Goal: Transaction & Acquisition: Purchase product/service

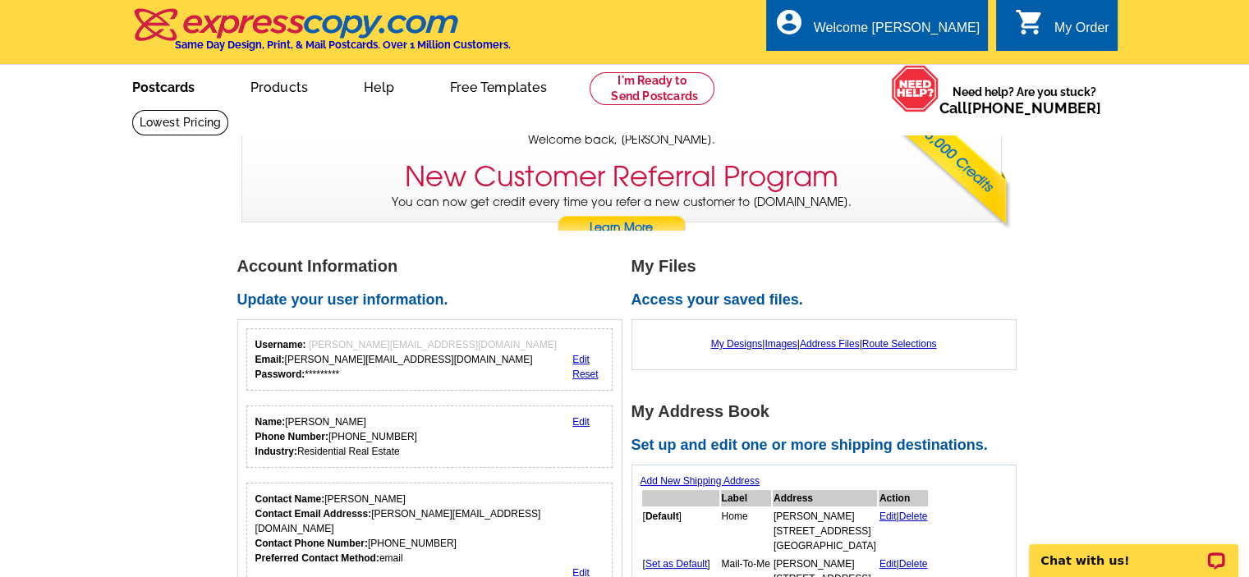
click at [154, 91] on link "Postcards" at bounding box center [163, 86] width 115 height 39
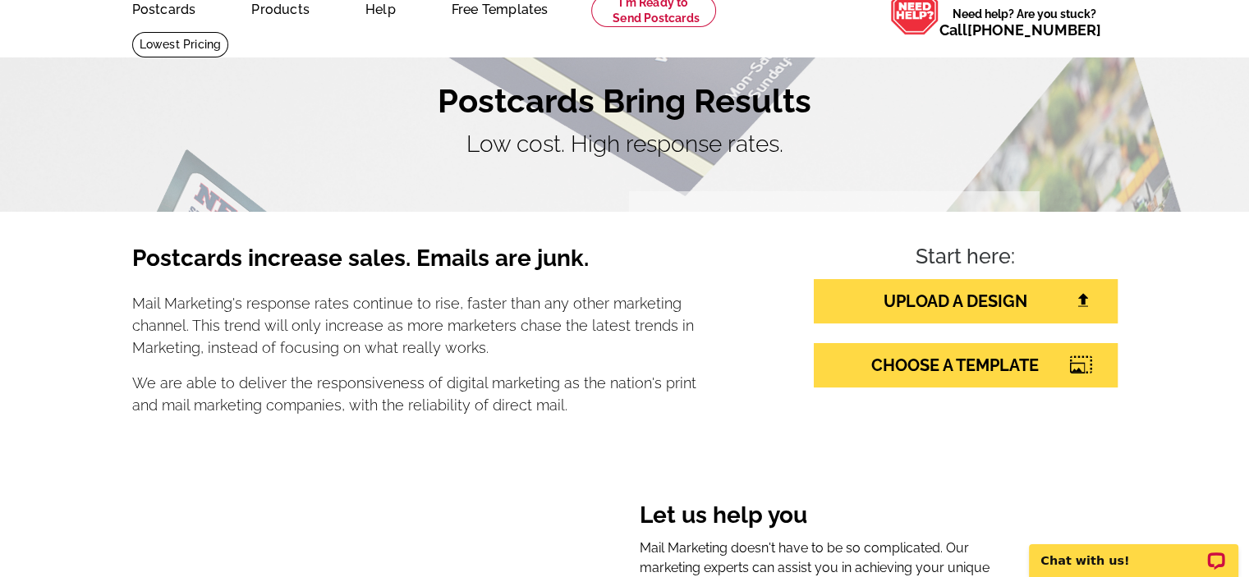
scroll to position [164, 0]
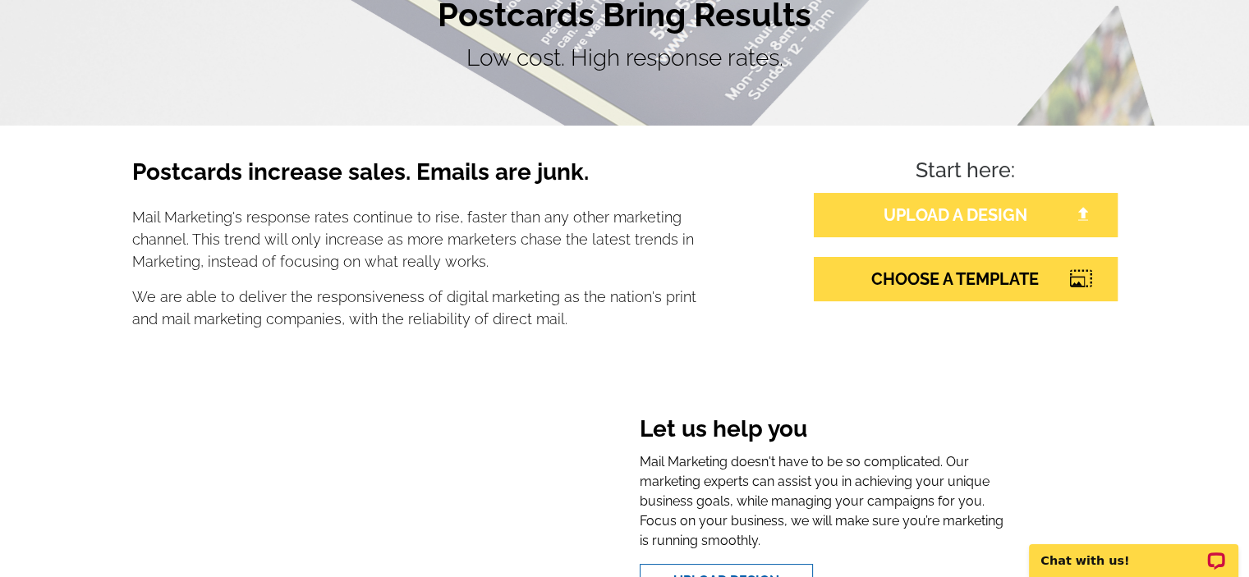
click at [986, 216] on link "UPLOAD A DESIGN" at bounding box center [966, 215] width 304 height 44
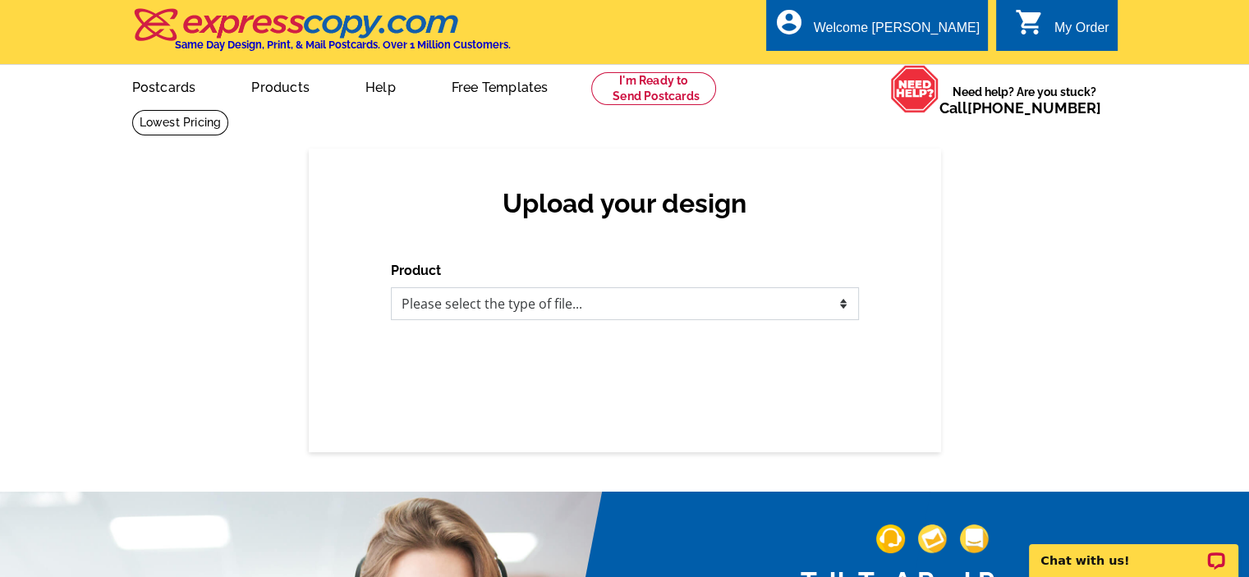
click at [506, 305] on select "Please select the type of file... Postcards Business Cards Letters and flyers G…" at bounding box center [625, 303] width 468 height 33
select select "1"
click at [391, 288] on select "Please select the type of file... Postcards Business Cards Letters and flyers G…" at bounding box center [625, 303] width 468 height 33
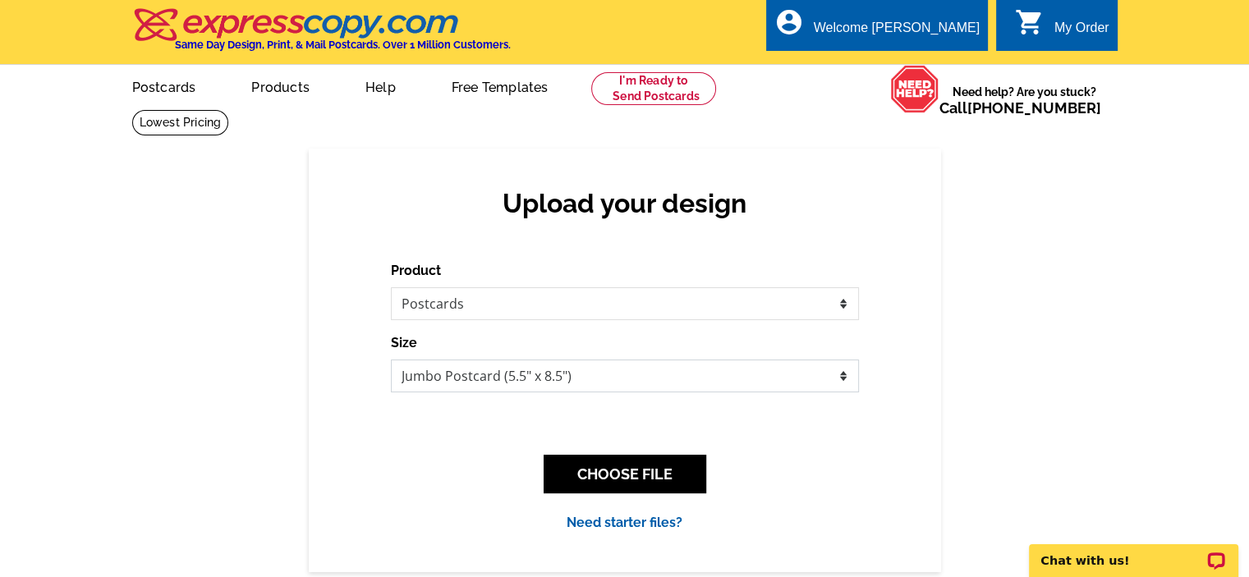
click at [569, 372] on select "Jumbo Postcard (5.5" x 8.5") Regular Postcard (4.25" x 5.6") Panoramic Postcard…" at bounding box center [625, 376] width 468 height 33
select select "1"
click at [391, 361] on select "Jumbo Postcard (5.5" x 8.5") Regular Postcard (4.25" x 5.6") Panoramic Postcard…" at bounding box center [625, 376] width 468 height 33
click at [637, 481] on button "CHOOSE FILE" at bounding box center [625, 474] width 163 height 39
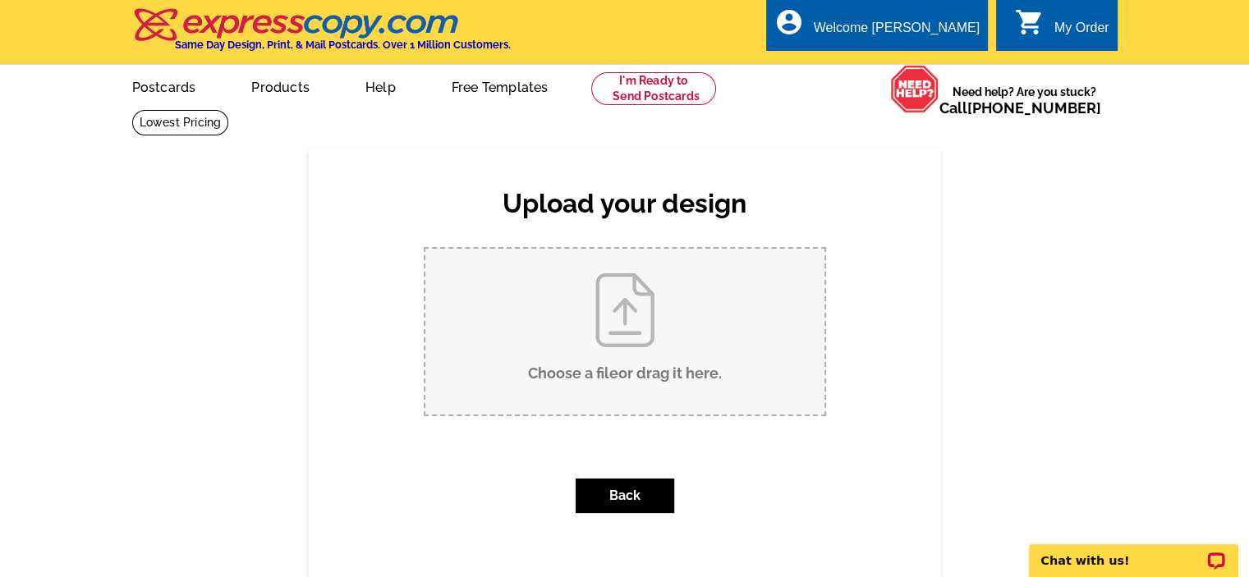
click at [729, 321] on input "Choose a file or drag it here ." at bounding box center [624, 332] width 399 height 166
type input "C:\fakepath\Copy of Jackolantern.pdf"
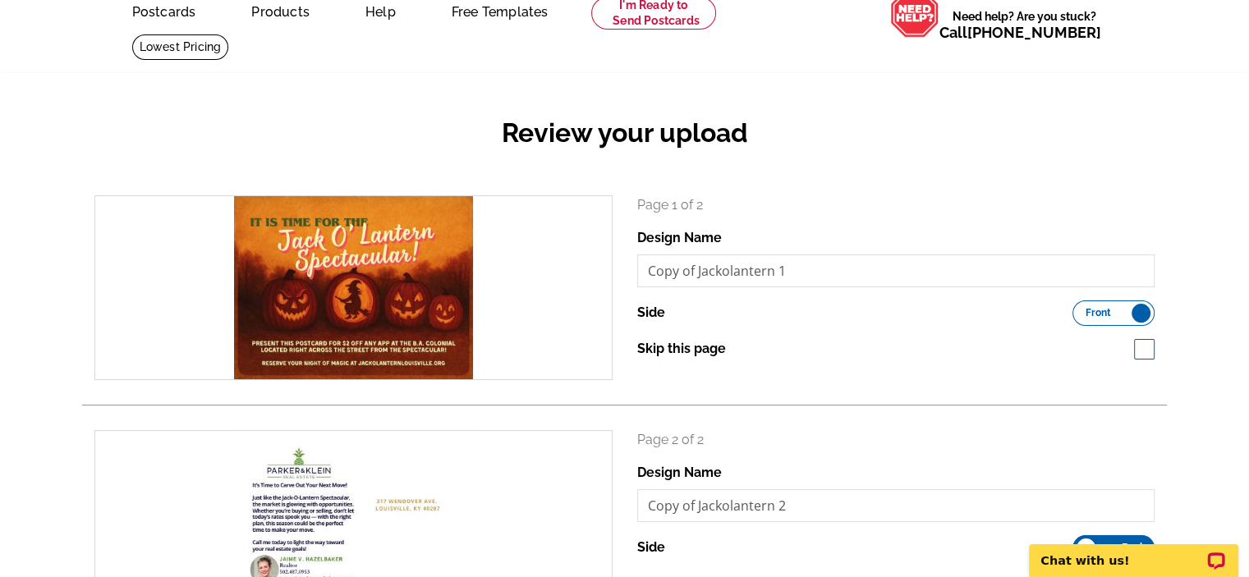
scroll to position [164, 0]
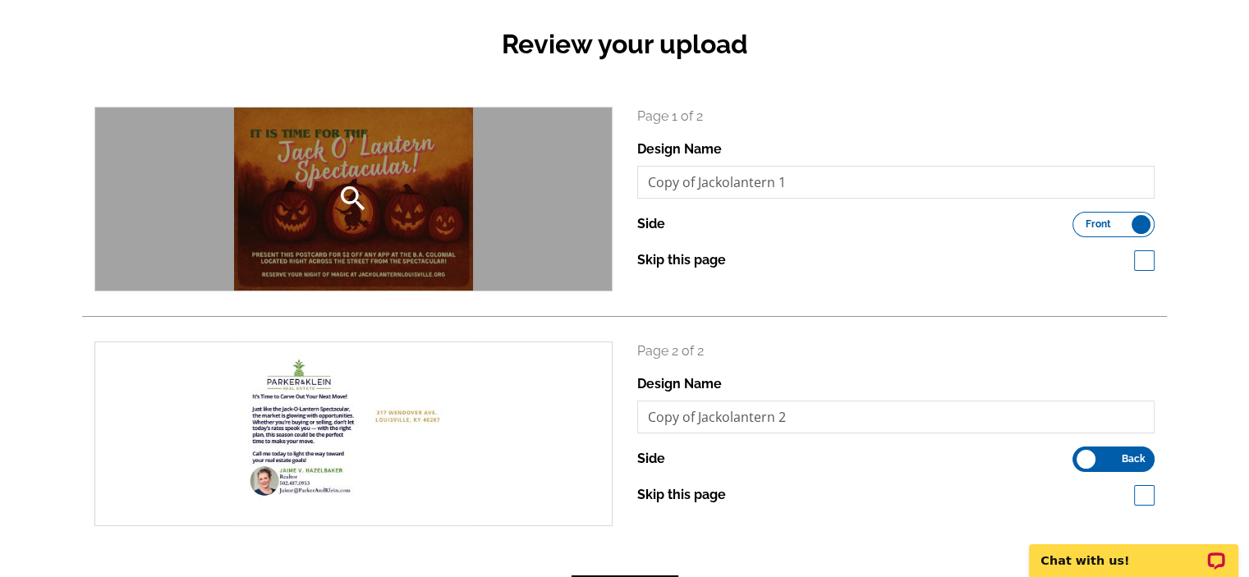
click at [345, 210] on icon "search" at bounding box center [353, 198] width 33 height 33
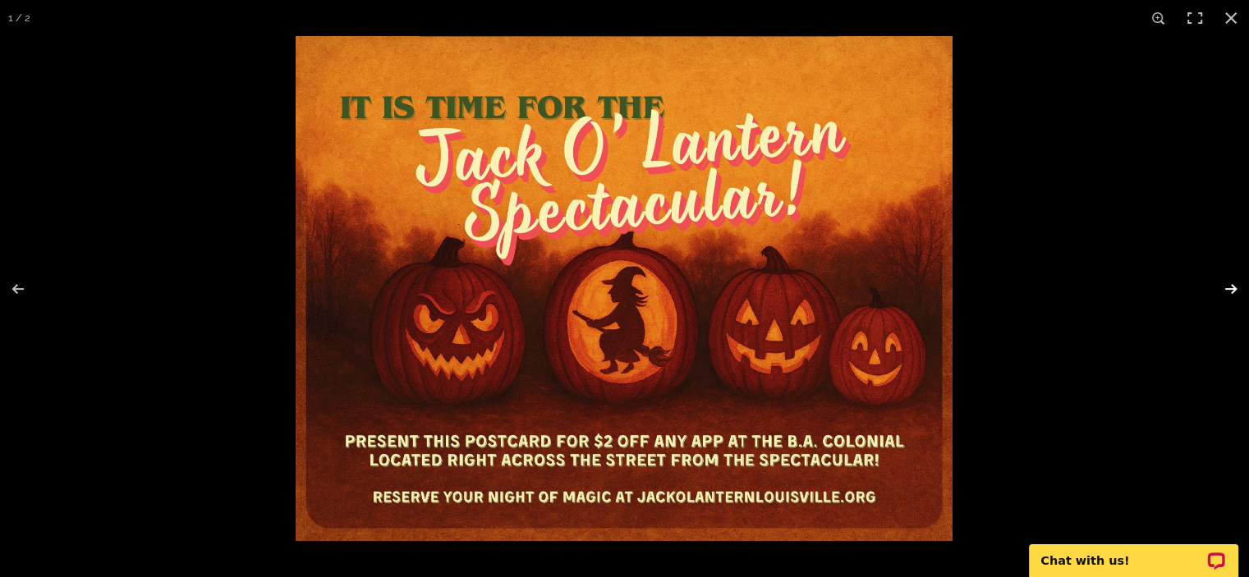
click at [1222, 288] on button at bounding box center [1220, 289] width 57 height 82
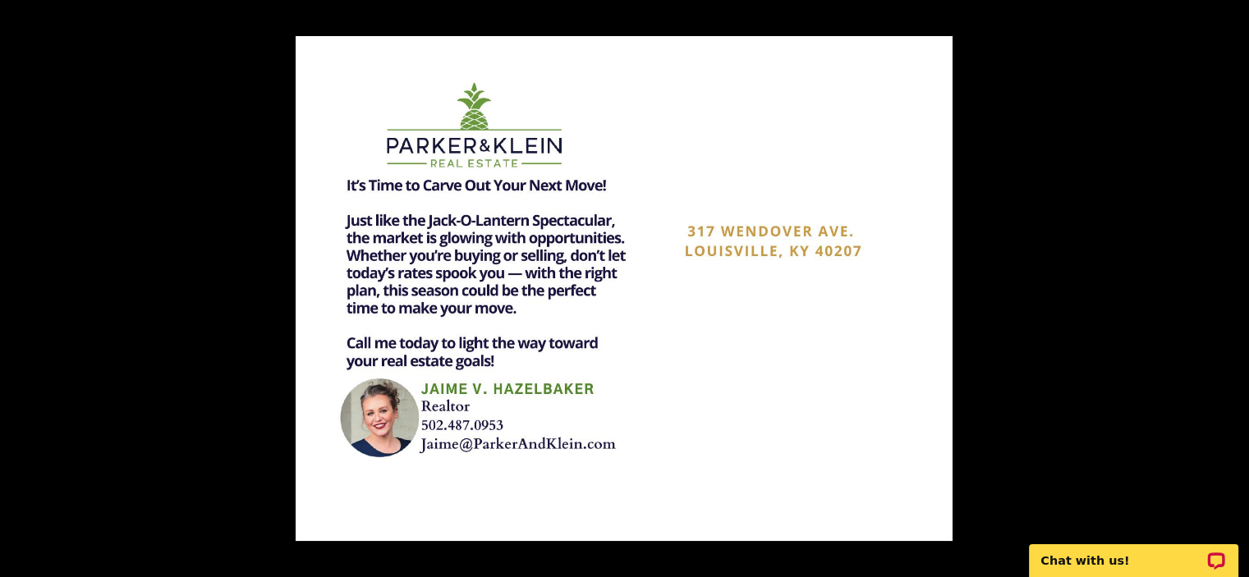
click at [1144, 360] on div at bounding box center [920, 324] width 1249 height 577
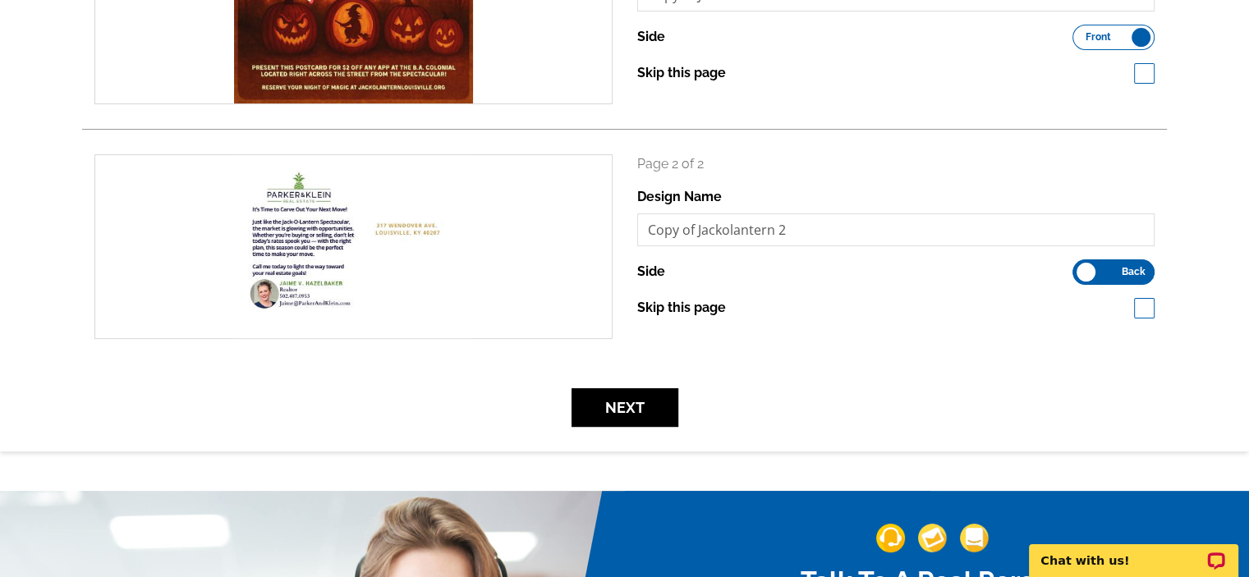
scroll to position [411, 0]
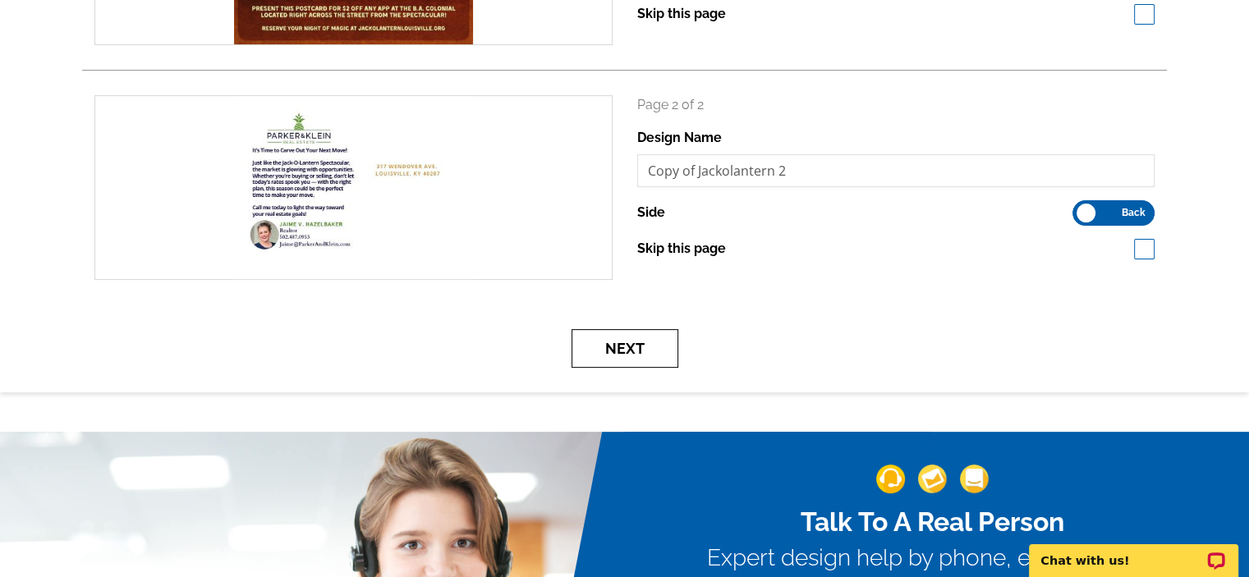
click at [629, 357] on button "Next" at bounding box center [625, 348] width 107 height 39
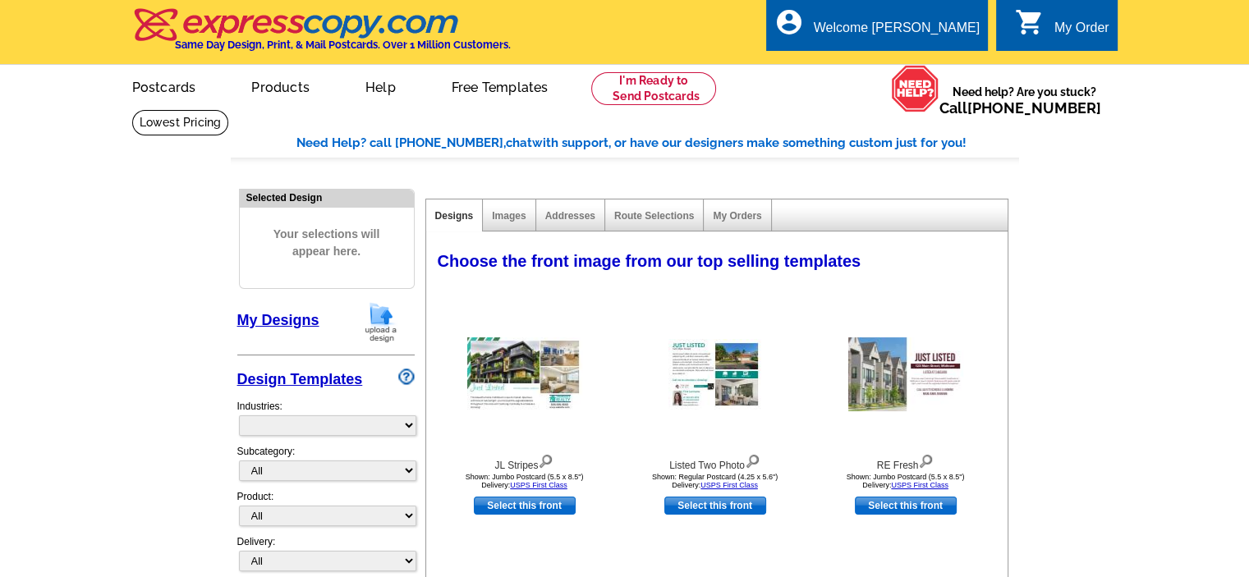
select select "785"
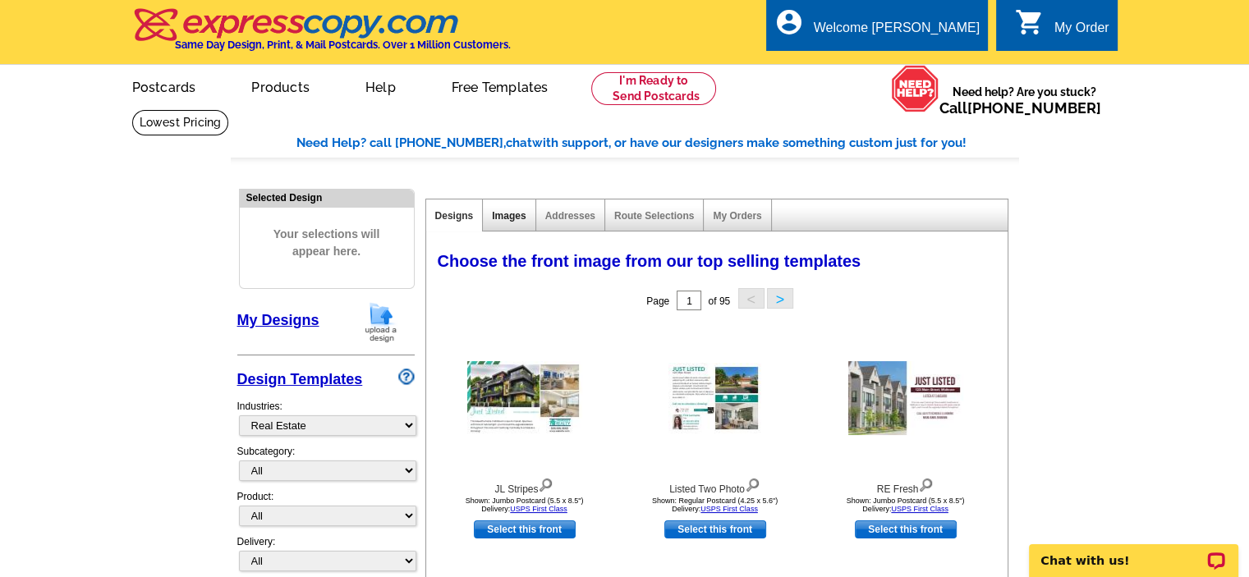
click at [509, 219] on link "Images" at bounding box center [509, 215] width 34 height 11
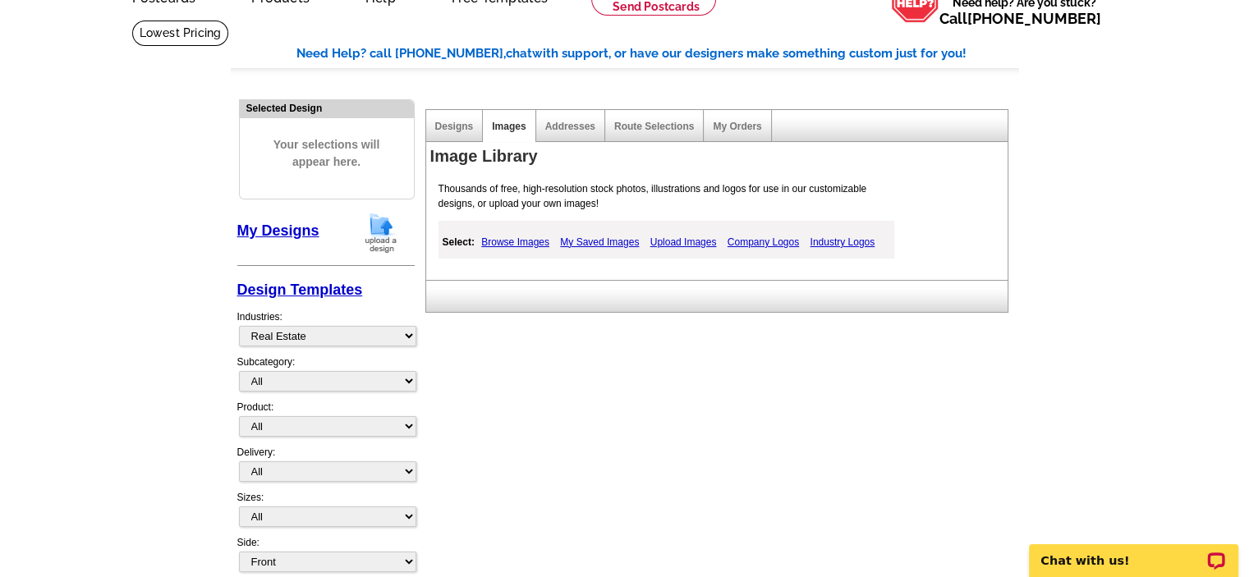
scroll to position [82, 0]
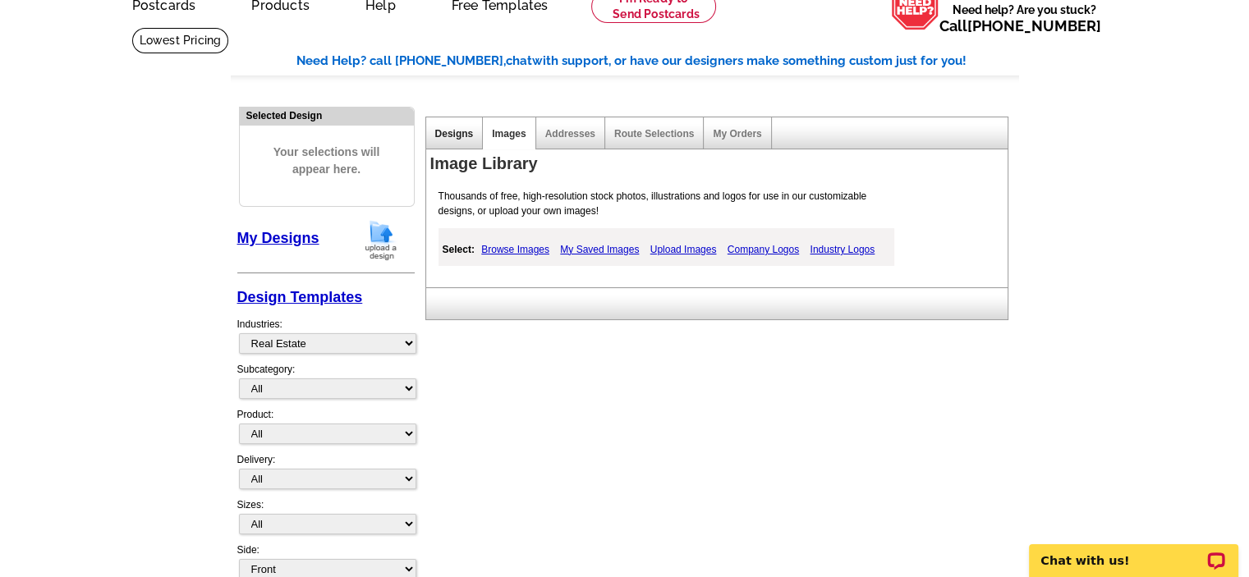
click at [438, 136] on link "Designs" at bounding box center [454, 133] width 39 height 11
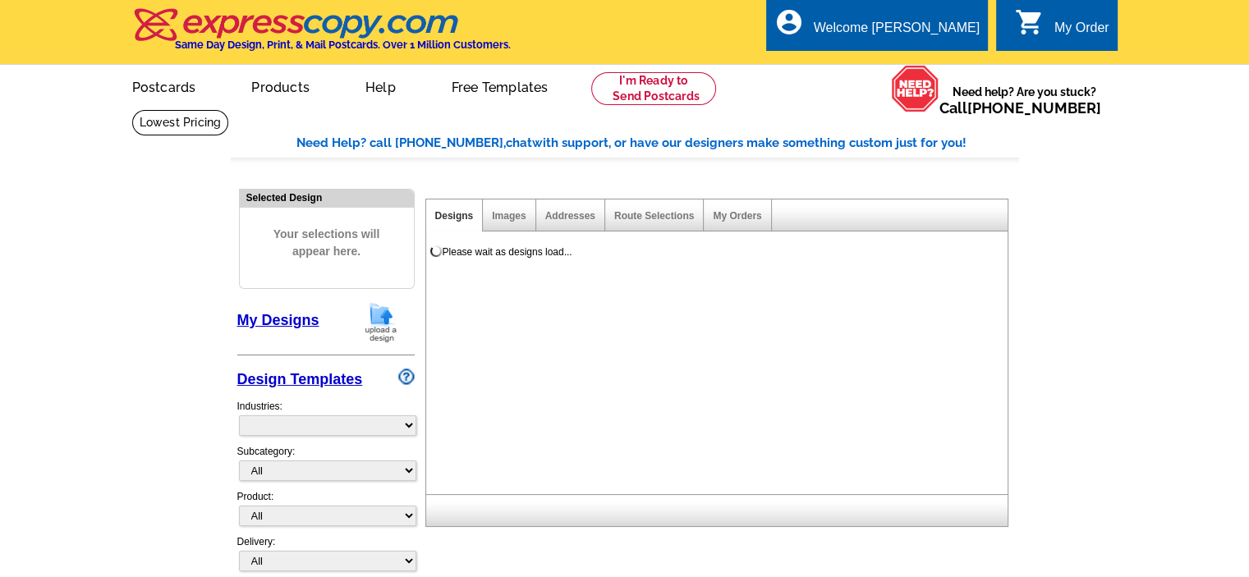
select select "785"
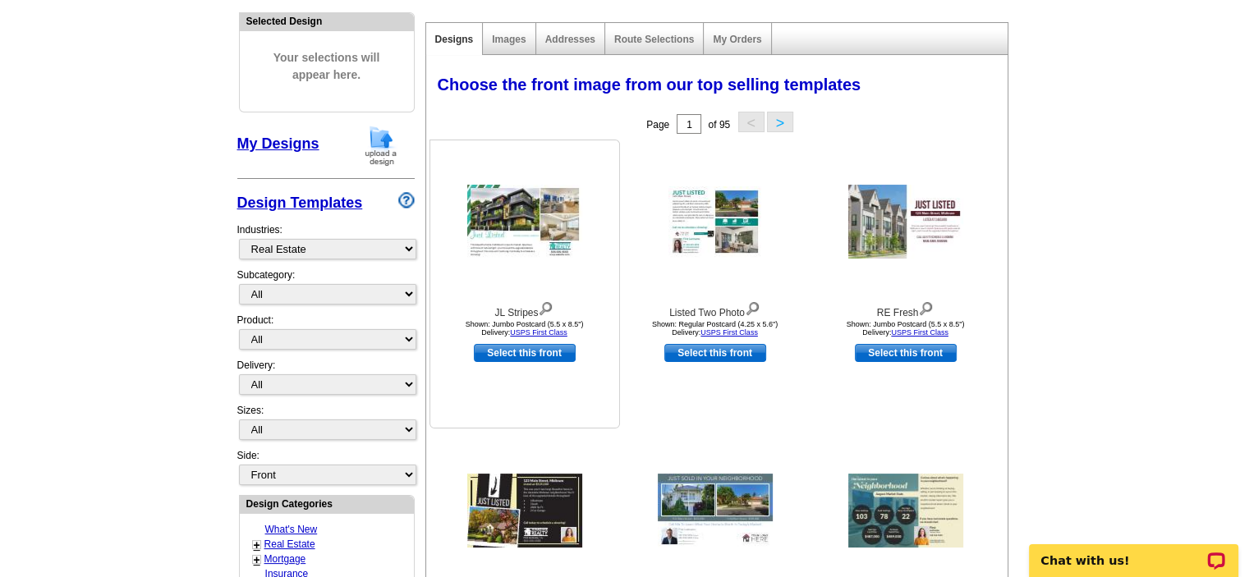
scroll to position [82, 0]
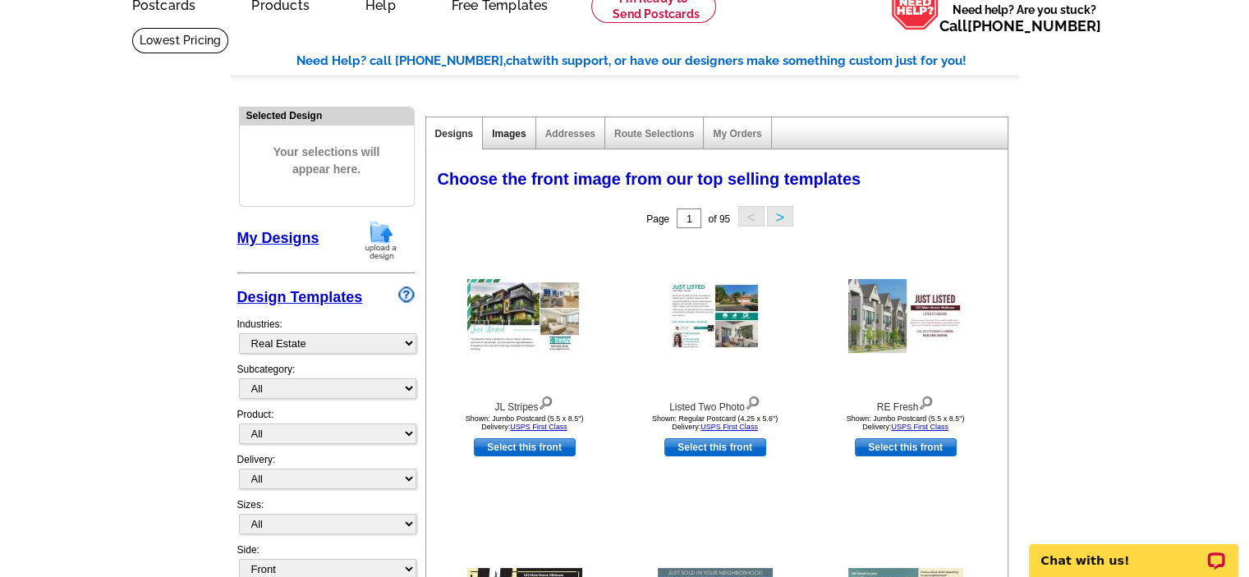
click at [498, 132] on link "Images" at bounding box center [509, 133] width 34 height 11
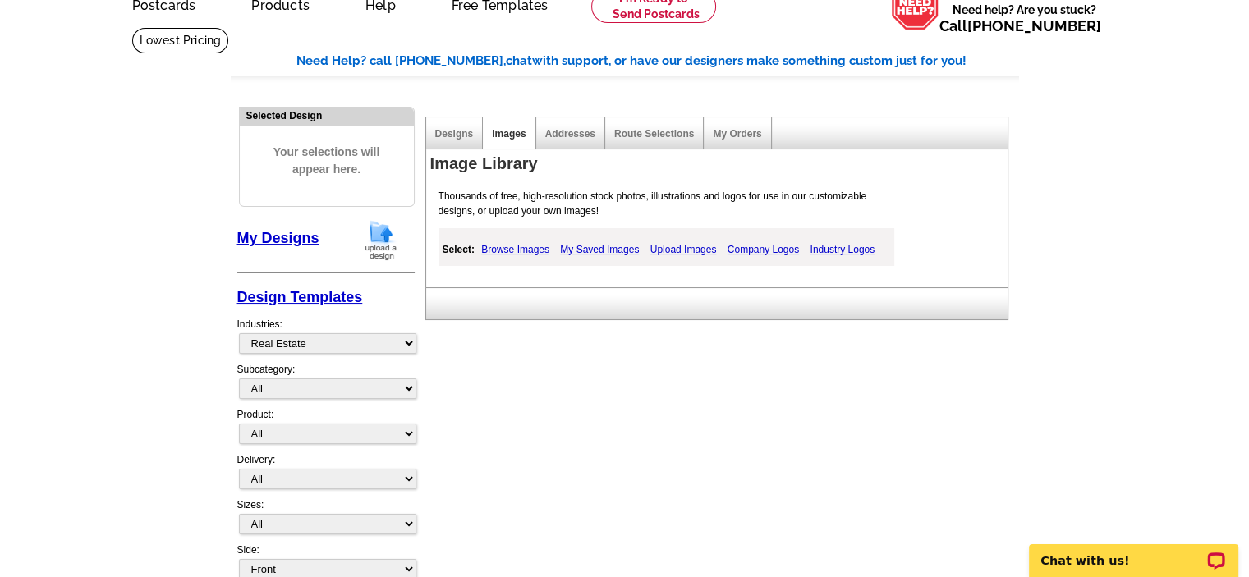
click at [600, 248] on link "My Saved Images" at bounding box center [599, 250] width 87 height 20
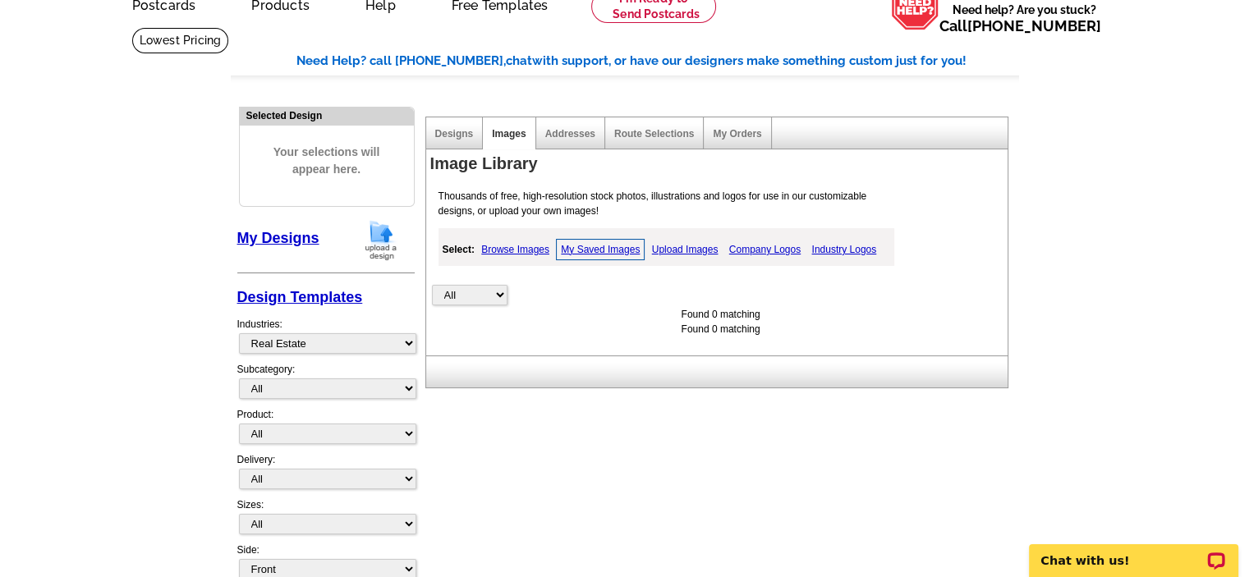
click at [536, 250] on link "Browse Images" at bounding box center [515, 250] width 76 height 20
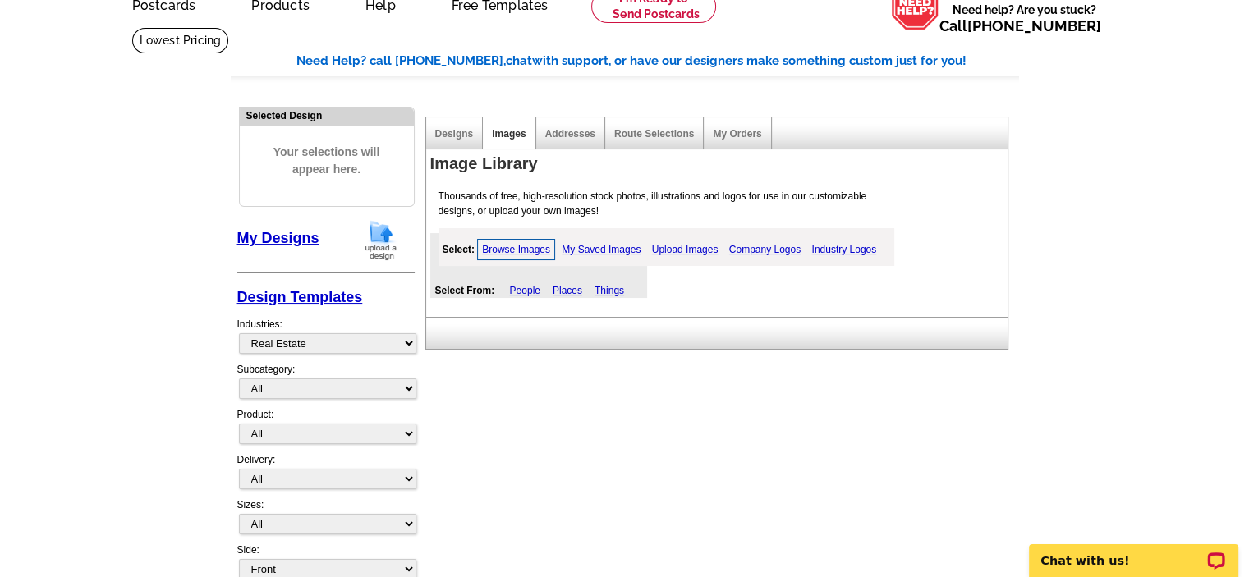
click at [315, 237] on link "My Designs" at bounding box center [278, 238] width 82 height 16
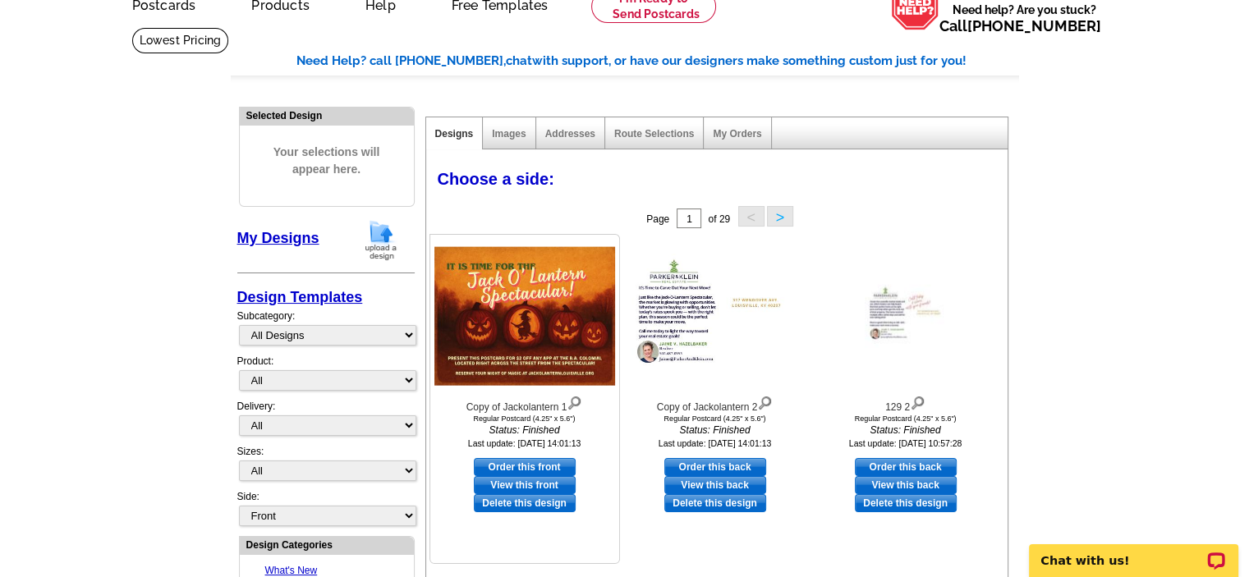
click at [528, 462] on link "Order this front" at bounding box center [525, 467] width 102 height 18
select select "1"
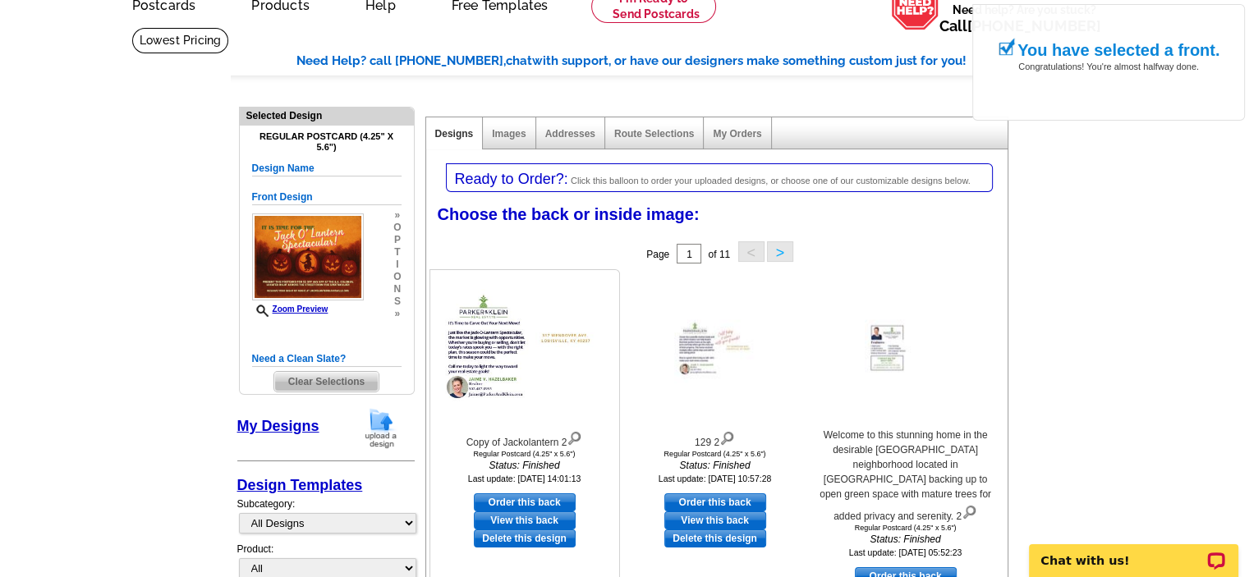
click at [519, 501] on link "Order this back" at bounding box center [525, 503] width 102 height 18
select select "front"
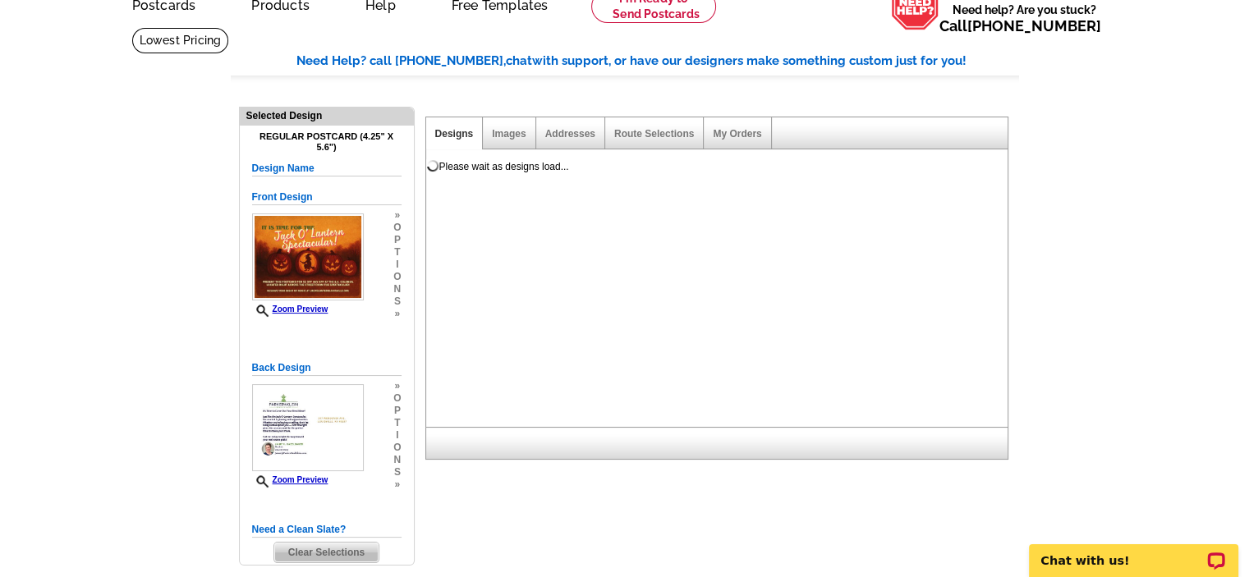
scroll to position [0, 0]
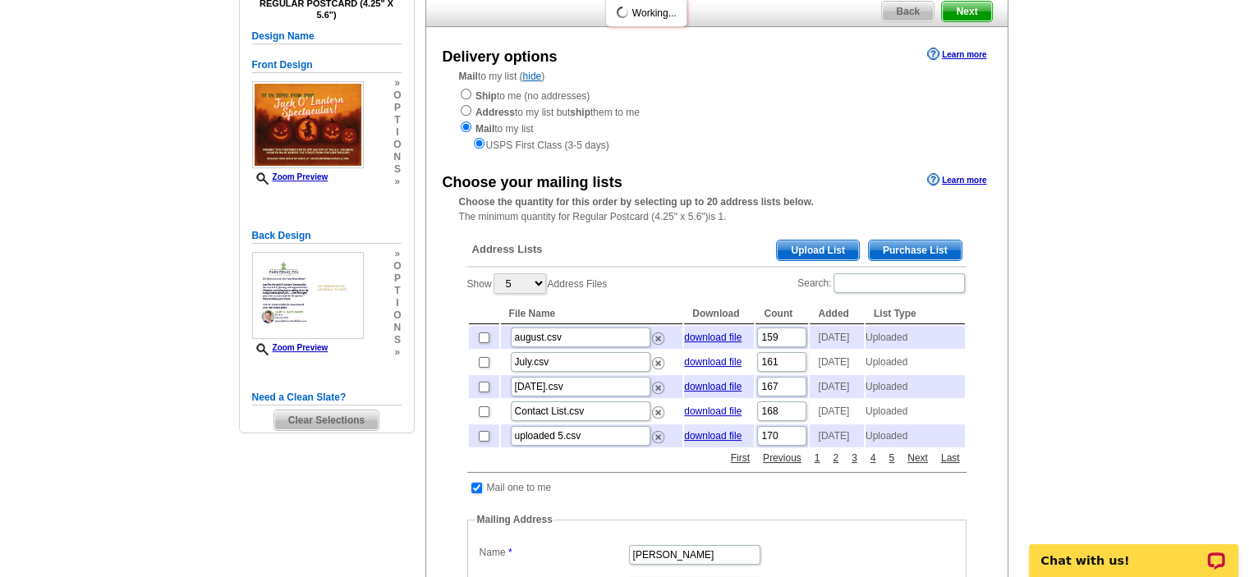
scroll to position [164, 0]
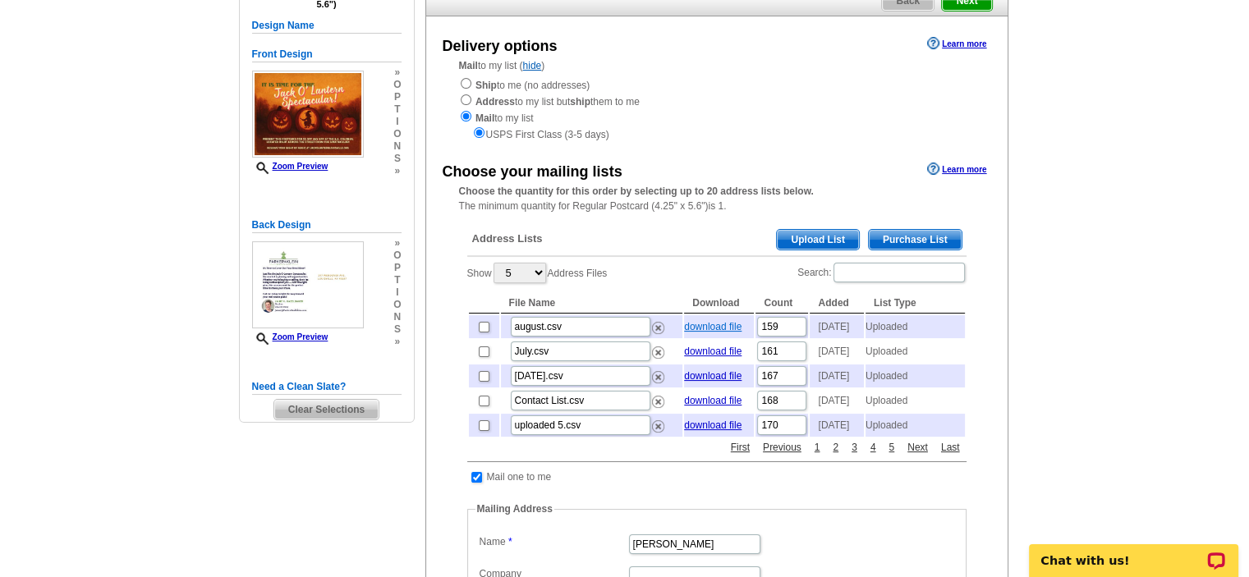
click at [720, 333] on link "download file" at bounding box center [712, 326] width 57 height 11
click at [739, 331] on link "download file" at bounding box center [712, 326] width 57 height 11
click at [808, 236] on span "Upload List" at bounding box center [817, 240] width 81 height 20
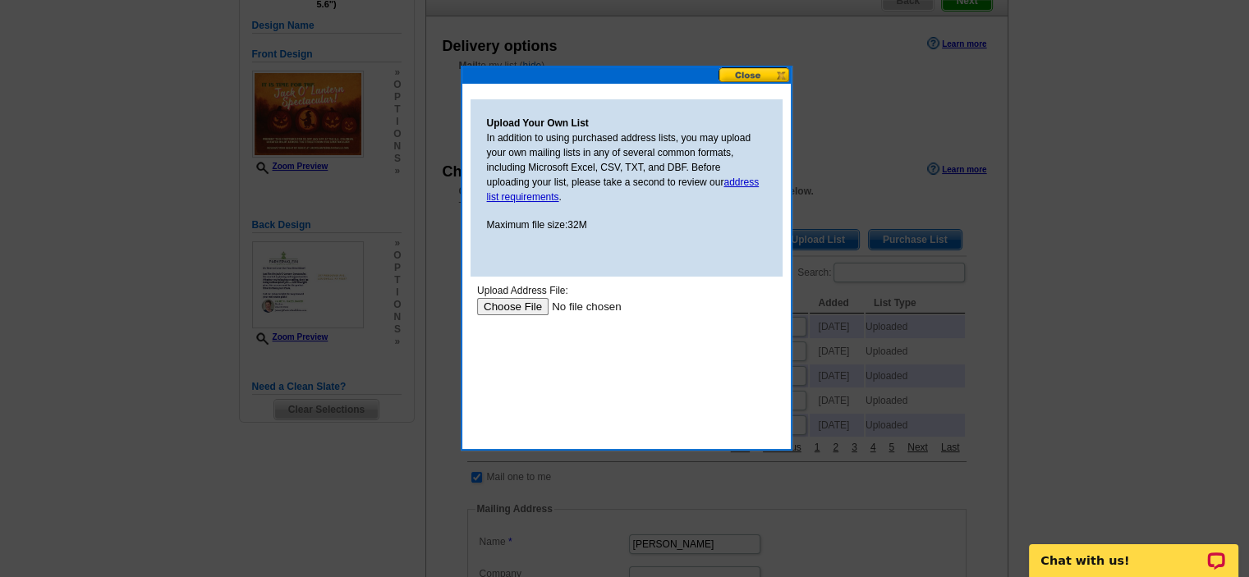
scroll to position [0, 0]
click at [511, 310] on input "file" at bounding box center [580, 306] width 208 height 17
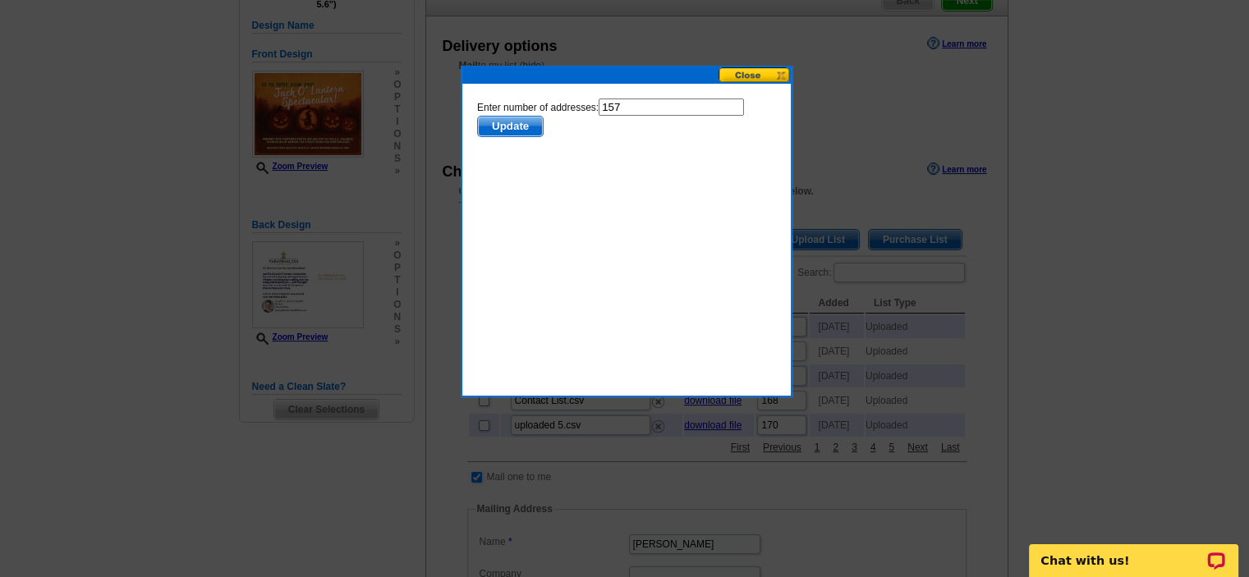
drag, startPoint x: 505, startPoint y: 126, endPoint x: 849, endPoint y: 234, distance: 360.8
click at [505, 126] on span "Update" at bounding box center [509, 127] width 65 height 20
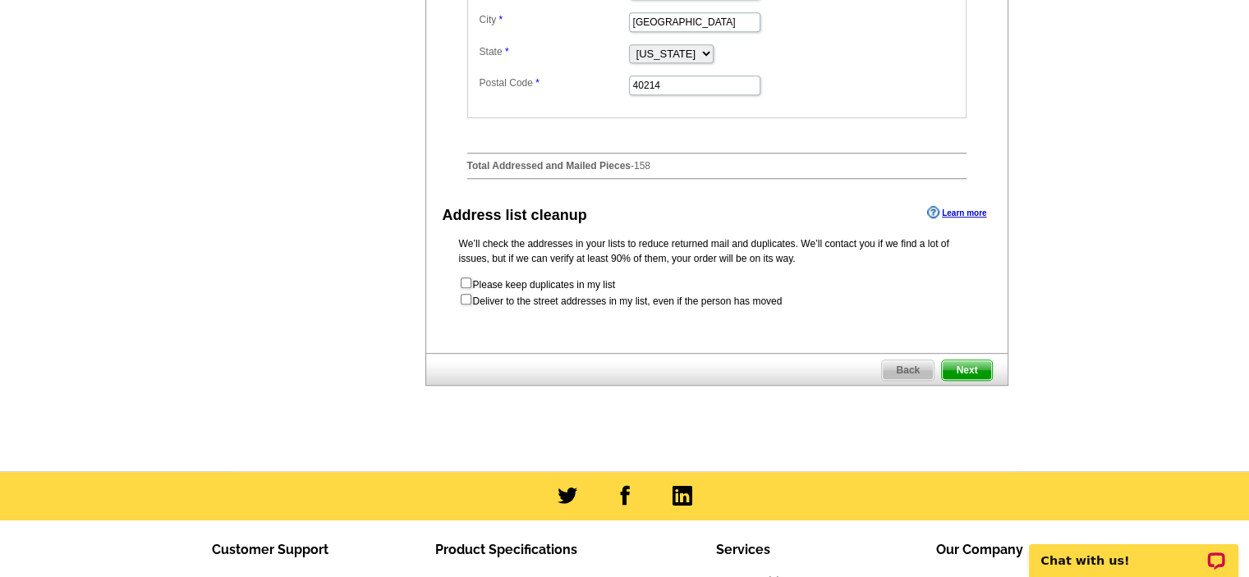
scroll to position [821, 0]
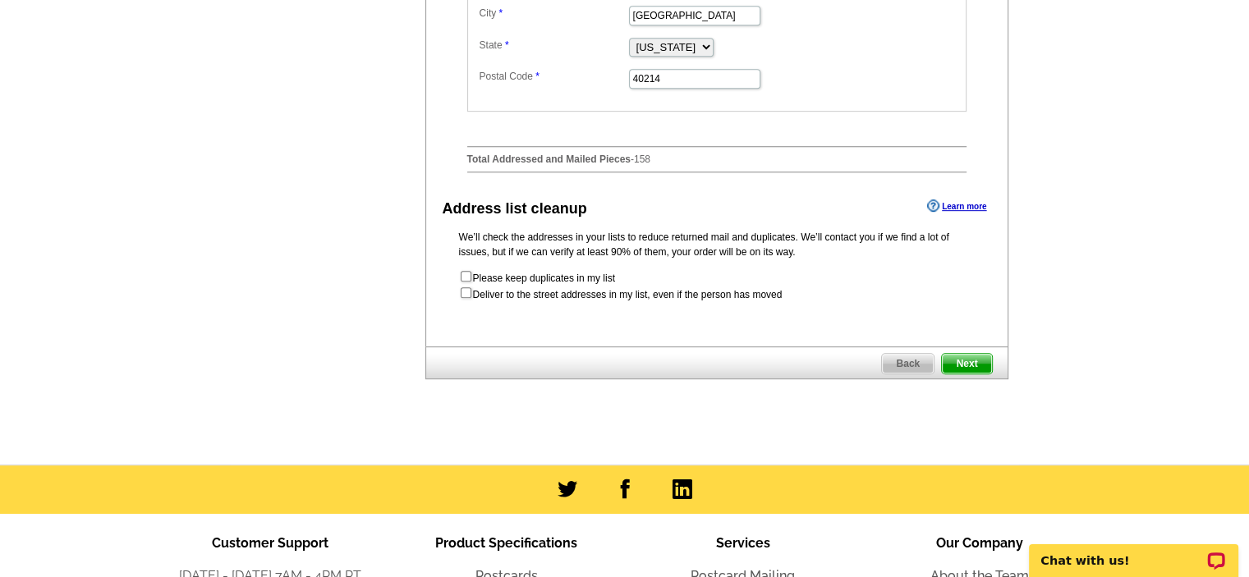
click at [972, 374] on span "Next" at bounding box center [966, 364] width 49 height 20
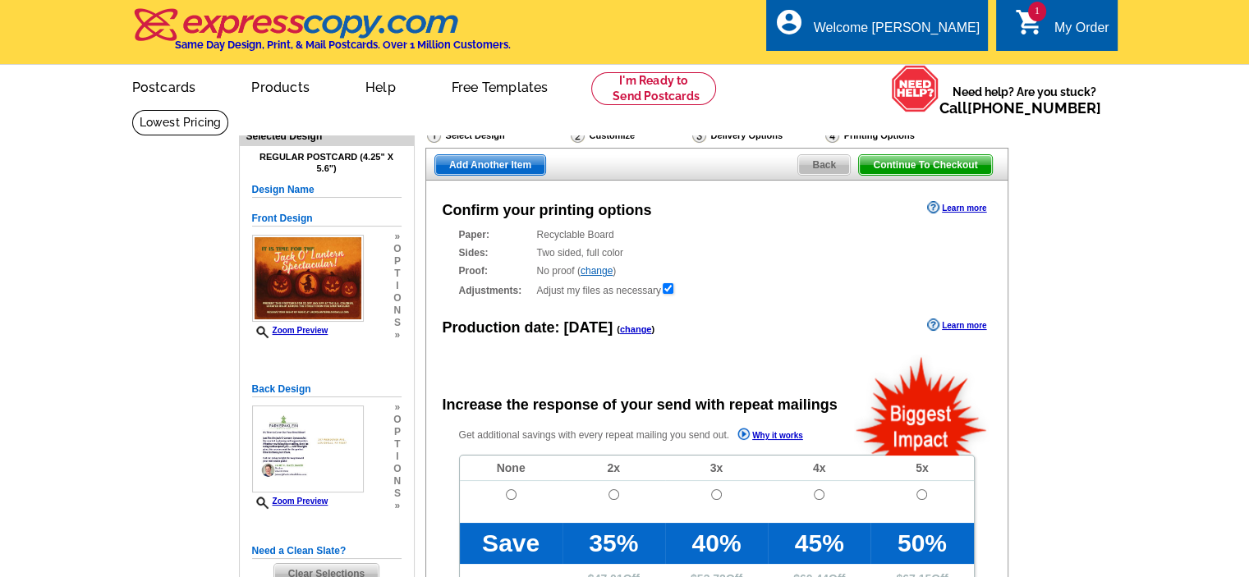
radio input "false"
click at [513, 495] on input "radio" at bounding box center [511, 495] width 11 height 11
radio input "true"
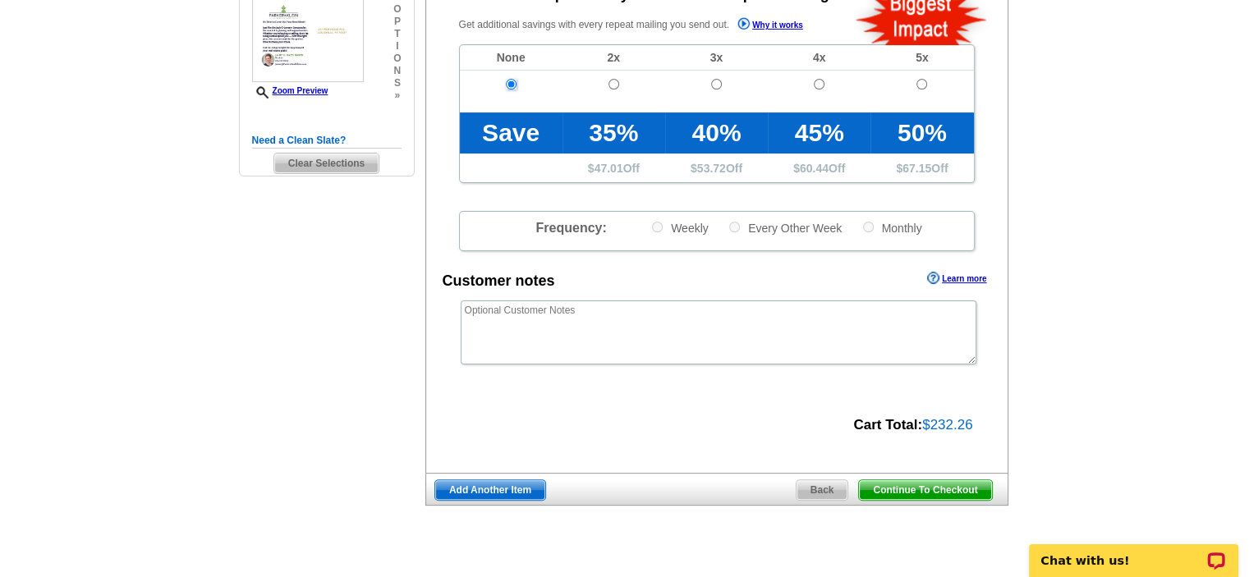
scroll to position [575, 0]
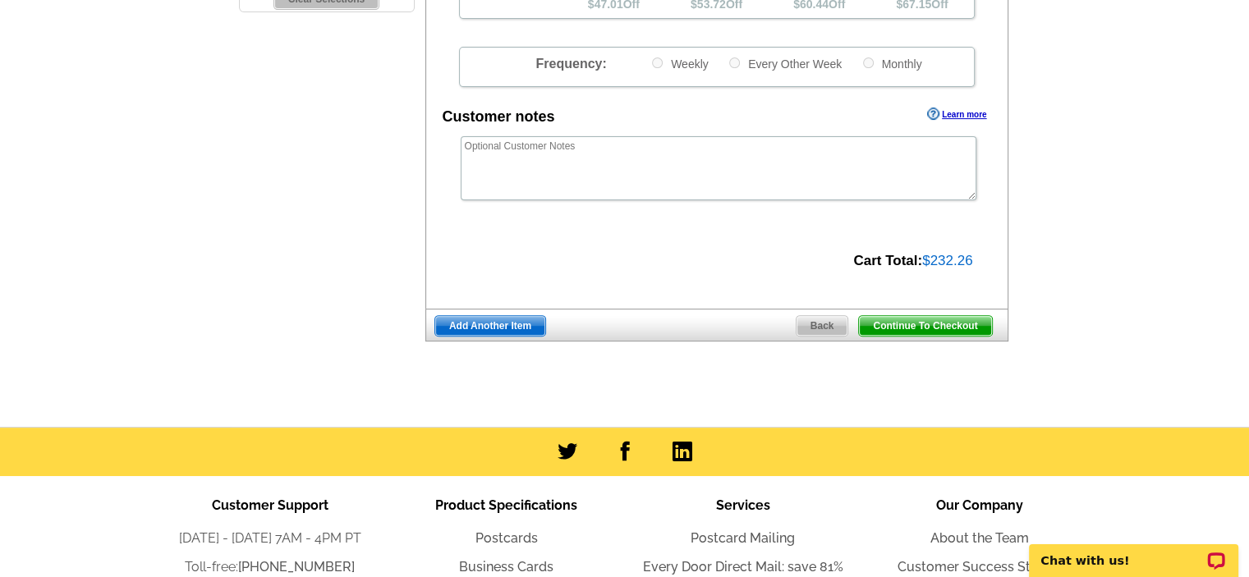
click at [919, 328] on span "Continue To Checkout" at bounding box center [925, 326] width 132 height 20
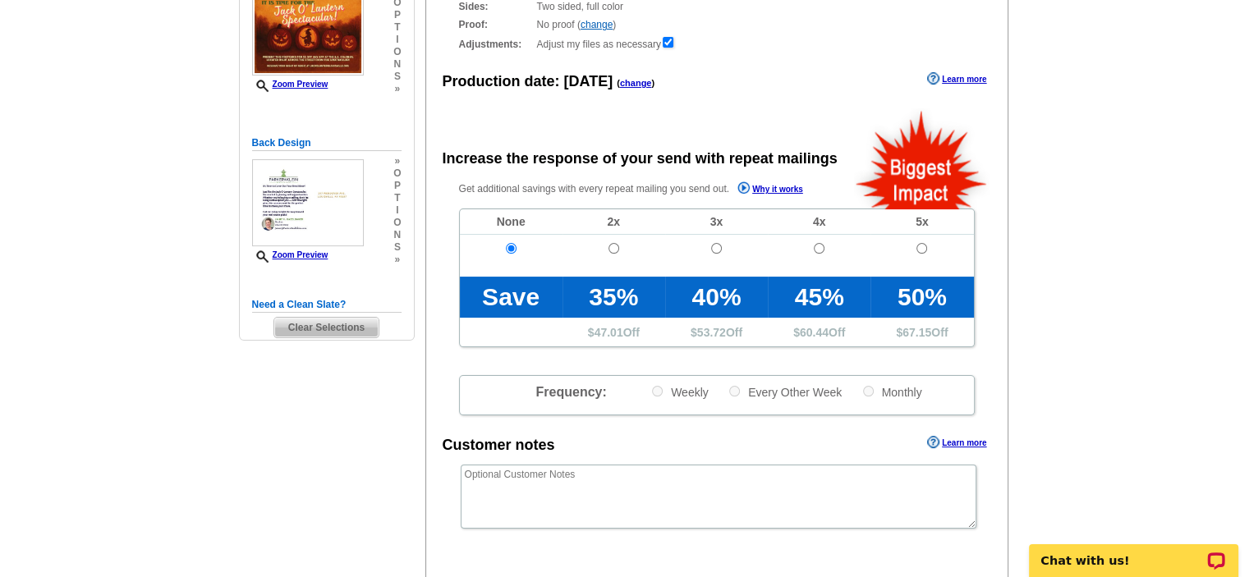
scroll to position [246, 0]
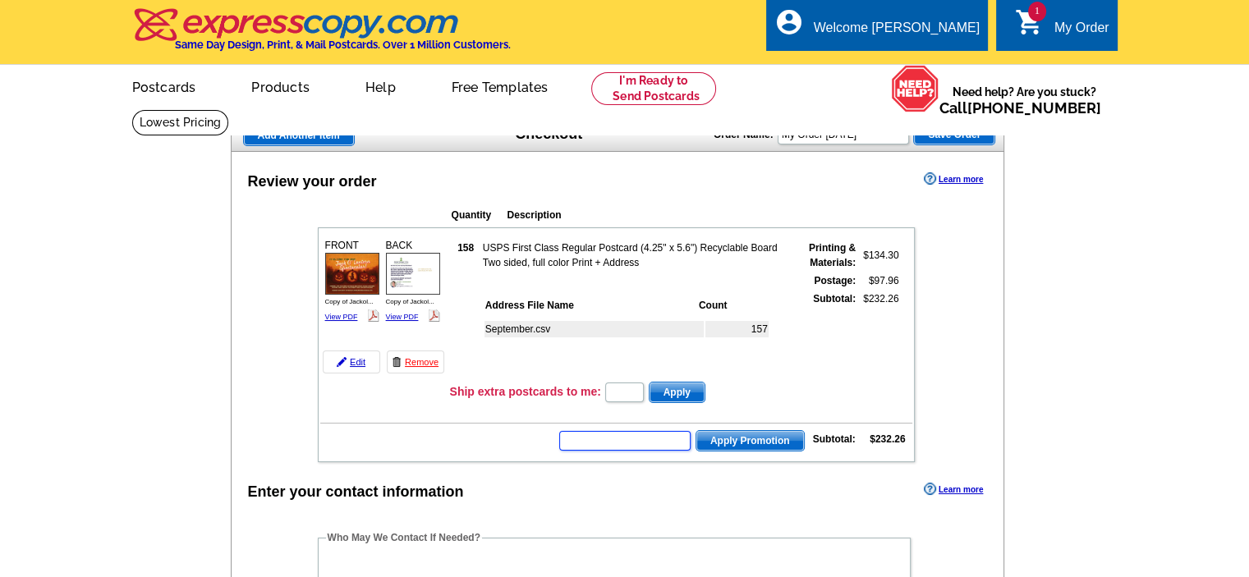
click at [636, 433] on input "text" at bounding box center [624, 441] width 131 height 20
type input "chat20"
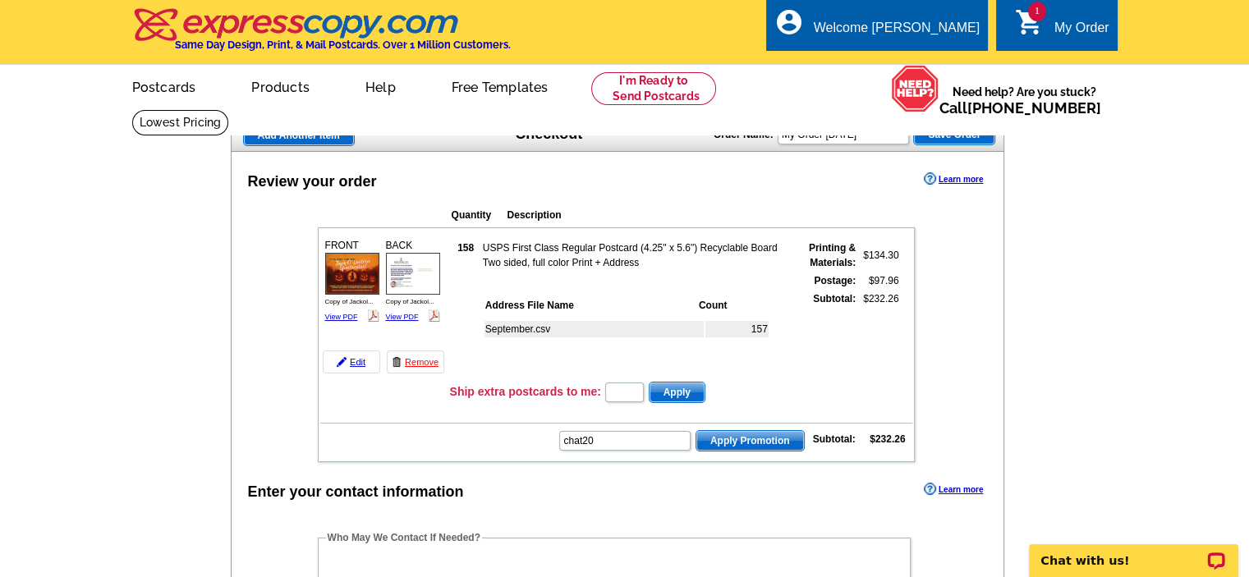
click at [765, 431] on span "Apply Promotion" at bounding box center [751, 441] width 108 height 20
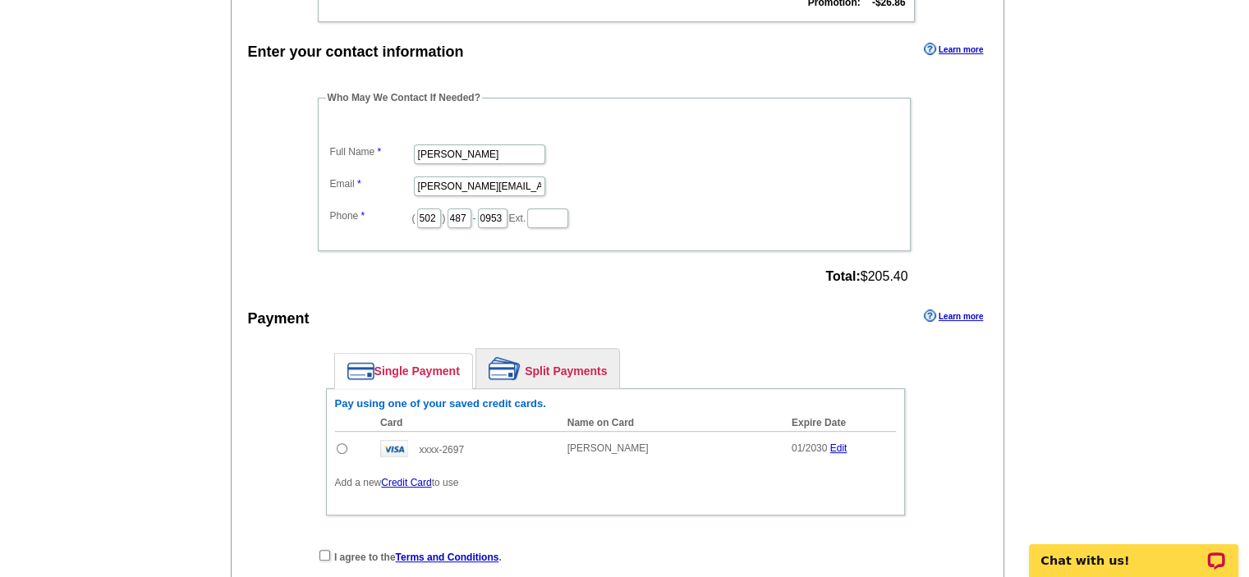
scroll to position [575, 0]
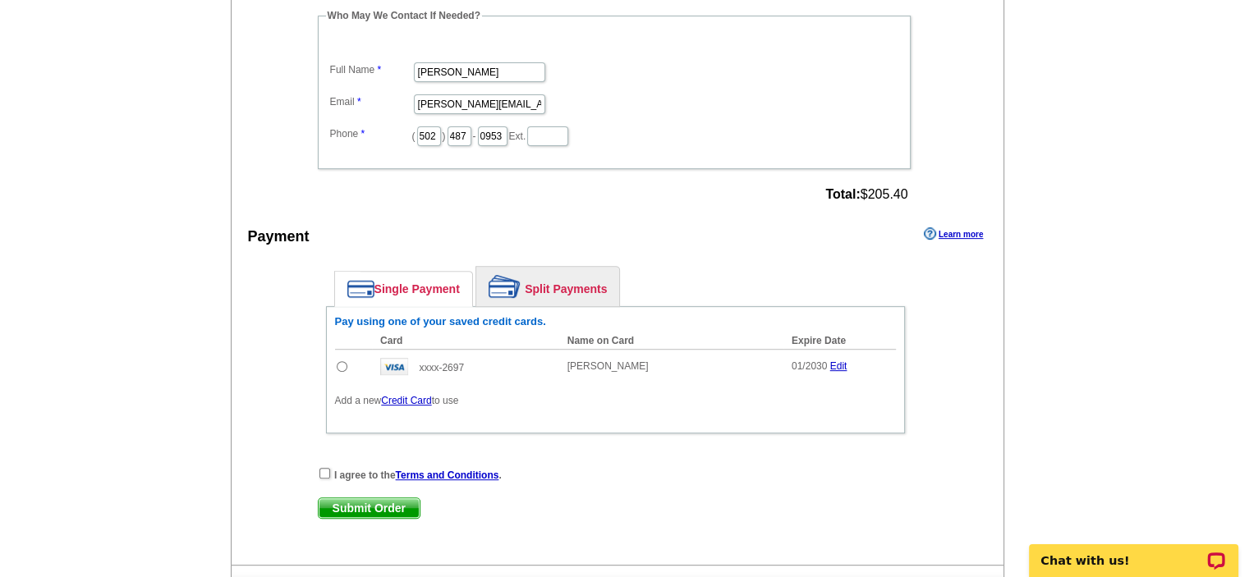
click at [337, 361] on input "radio" at bounding box center [342, 366] width 11 height 11
radio input "true"
click at [325, 468] on input "checkbox" at bounding box center [325, 473] width 11 height 11
checkbox input "true"
click at [348, 504] on span "Submit Order" at bounding box center [369, 509] width 101 height 20
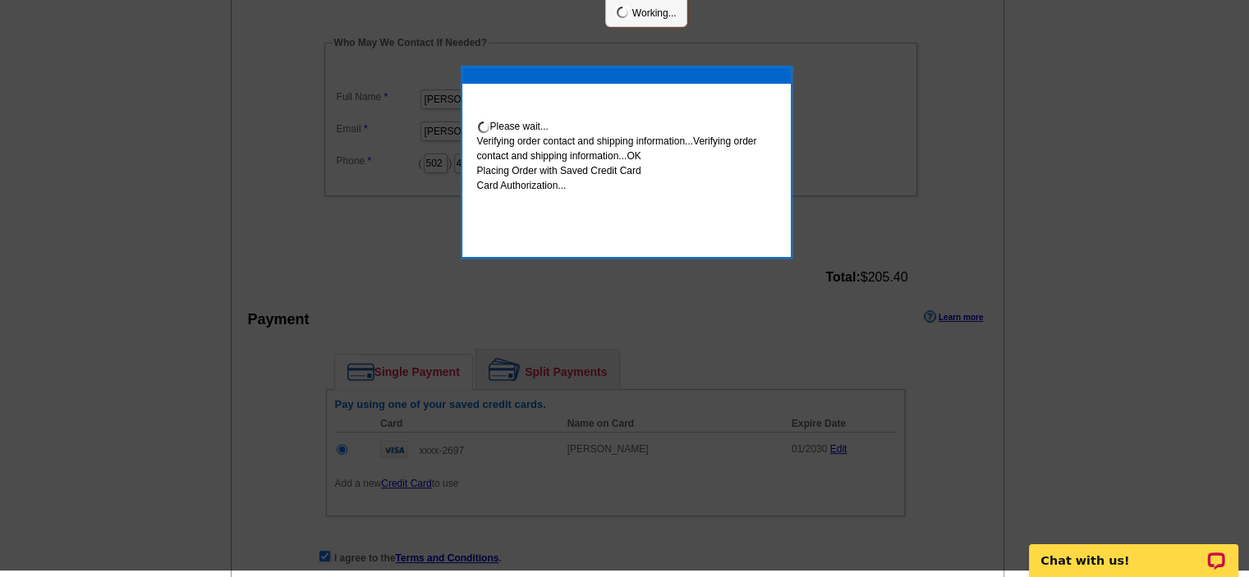
scroll to position [568, 0]
